Goal: Task Accomplishment & Management: Use online tool/utility

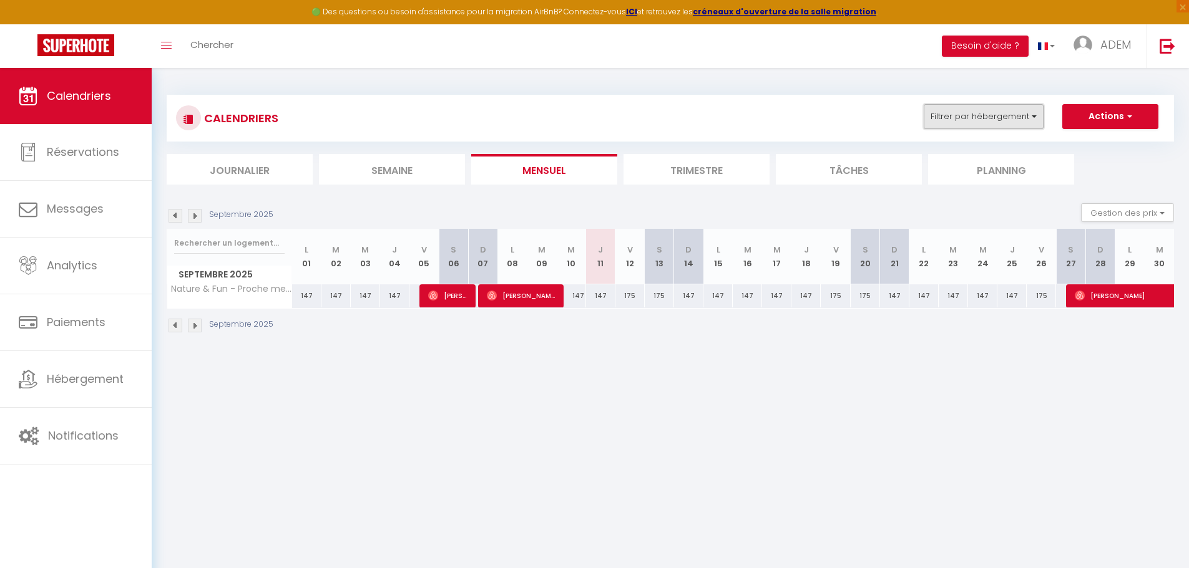
click at [1027, 119] on button "Filtrer par hébergement" at bounding box center [983, 116] width 120 height 25
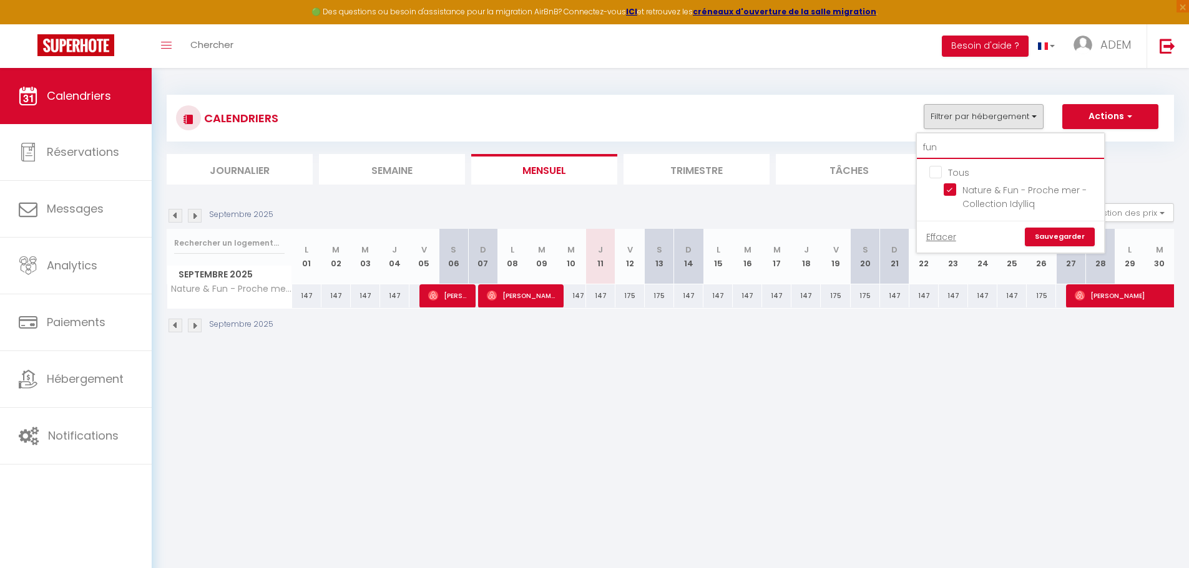
click at [996, 152] on input "fun" at bounding box center [1010, 148] width 187 height 22
type input "c"
checkbox input "false"
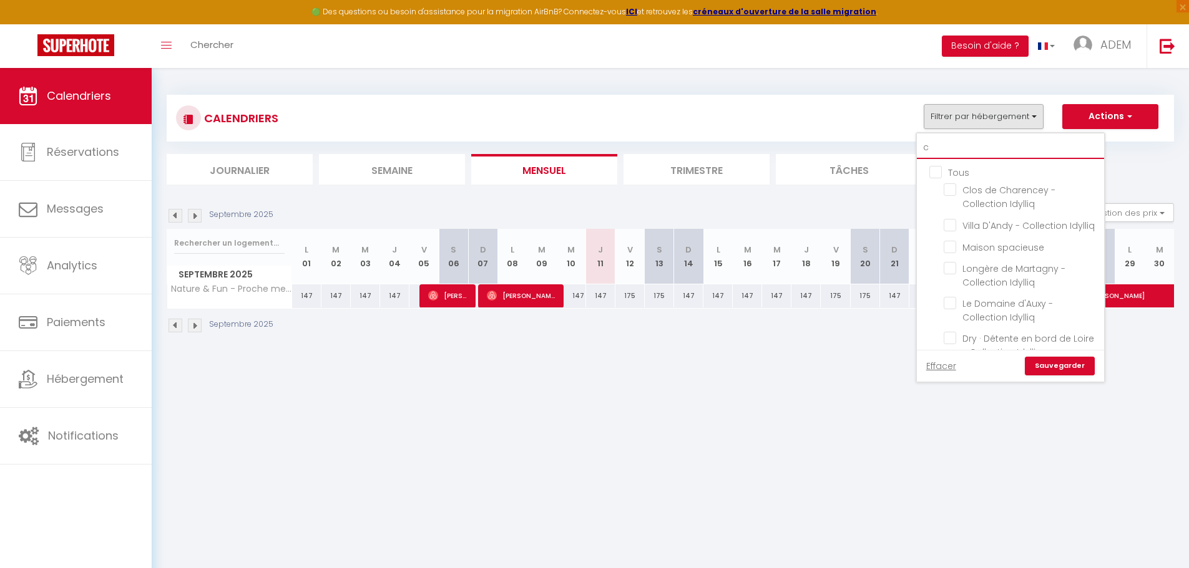
type input "co"
checkbox input "true"
checkbox input "false"
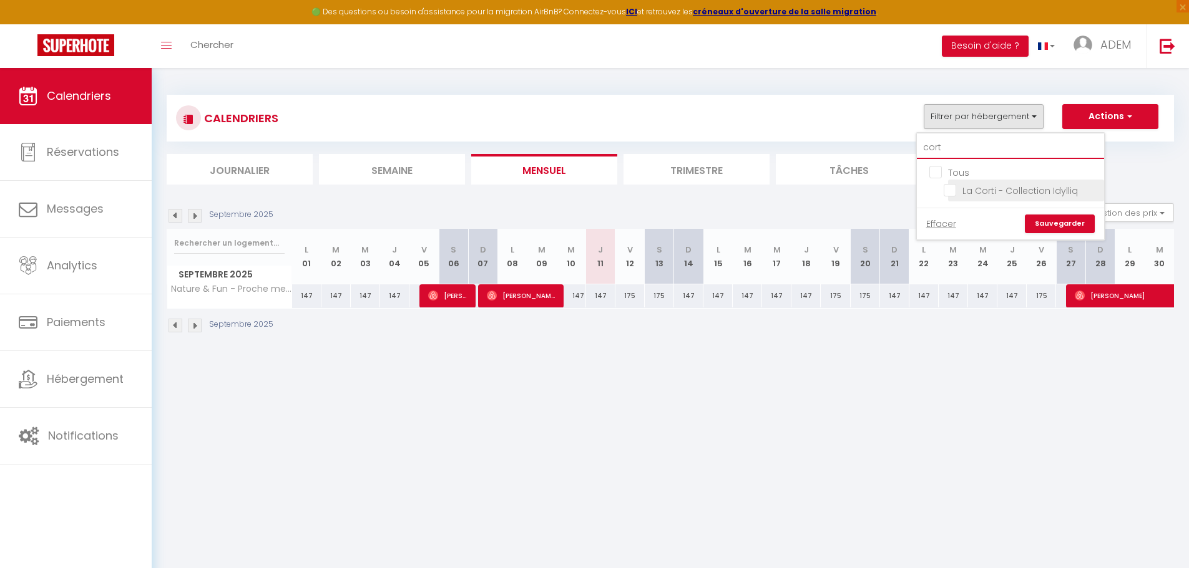
type input "cort"
click at [951, 190] on input "La Corti - Collection Idylliq" at bounding box center [1021, 189] width 156 height 12
checkbox input "true"
click at [1051, 215] on link "Sauvegarder" at bounding box center [1060, 224] width 70 height 19
